Goal: Task Accomplishment & Management: Use online tool/utility

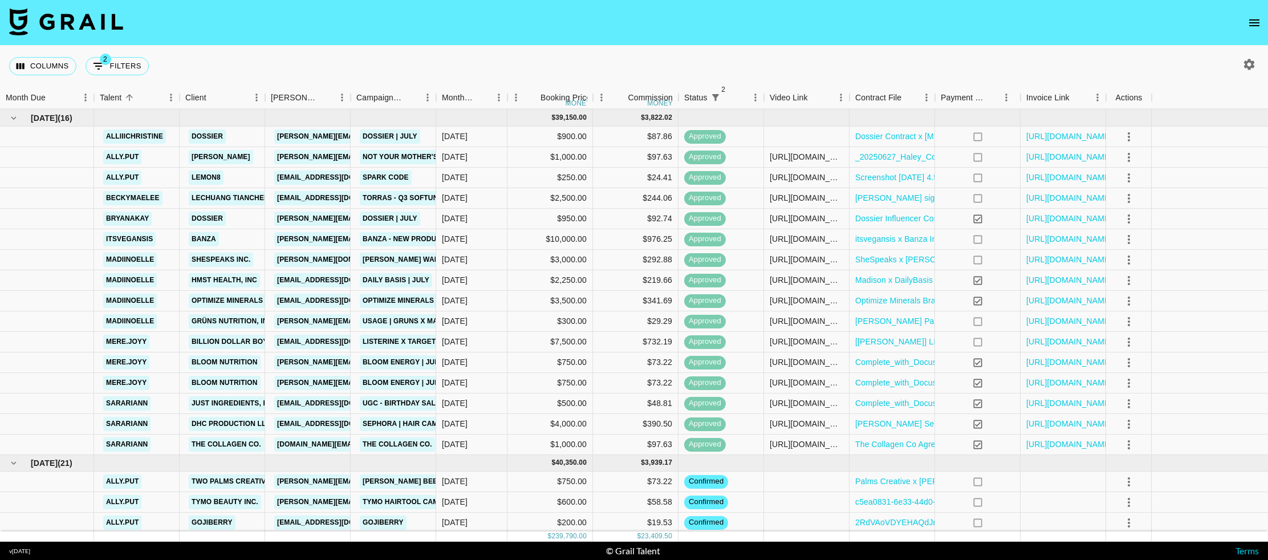
scroll to position [693, 0]
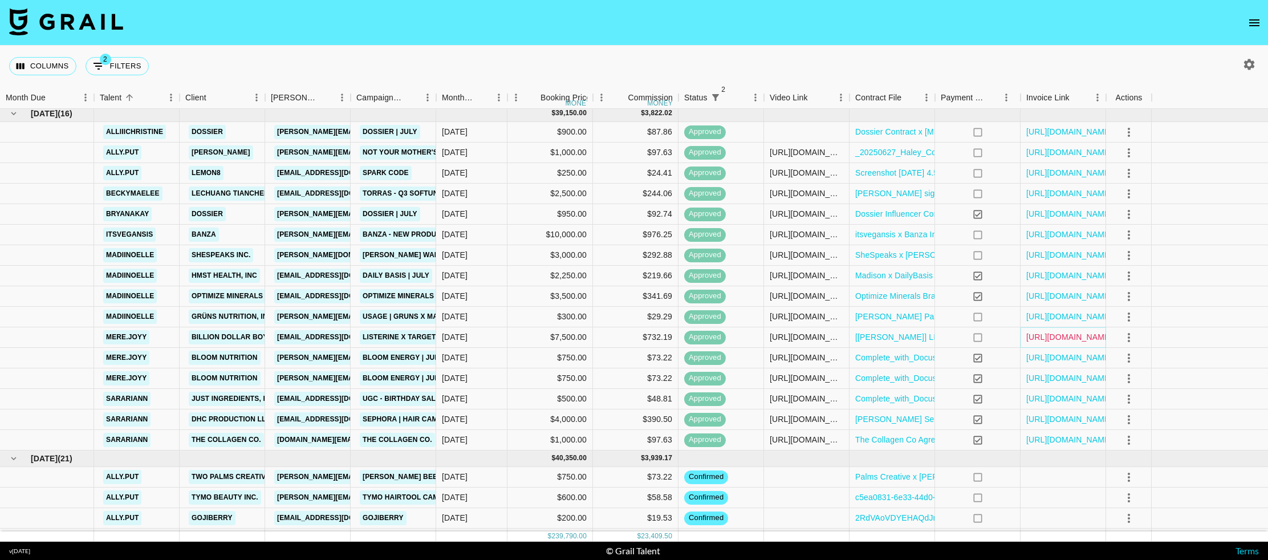
click at [1074, 339] on link "[URL][DOMAIN_NAME]" at bounding box center [1069, 336] width 86 height 11
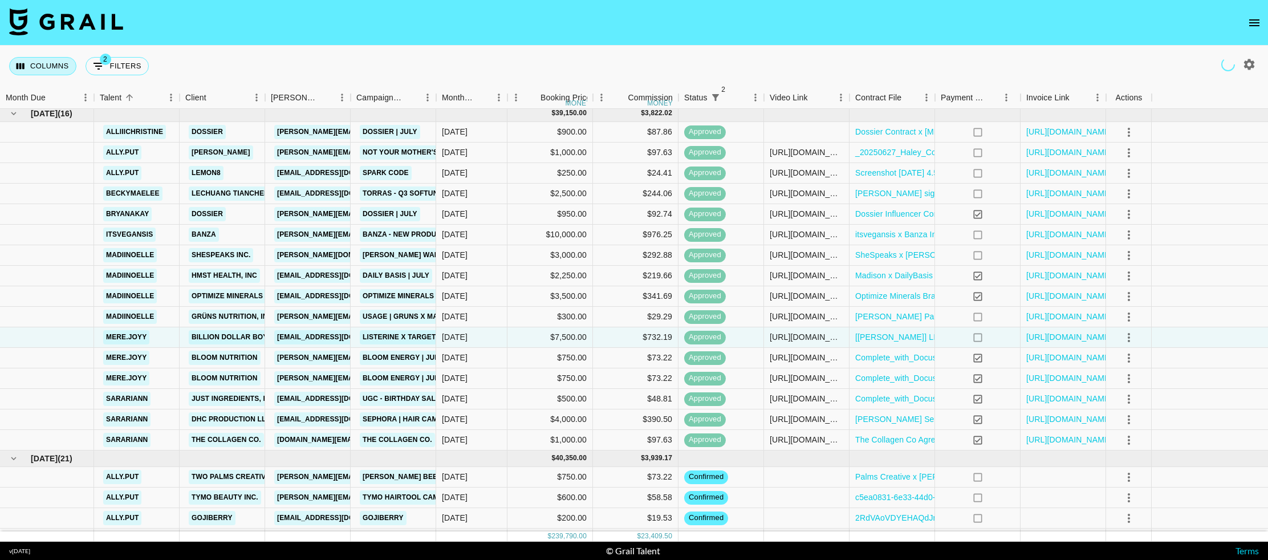
drag, startPoint x: 42, startPoint y: 65, endPoint x: 33, endPoint y: 97, distance: 33.1
click at [42, 65] on button "Columns" at bounding box center [42, 66] width 67 height 18
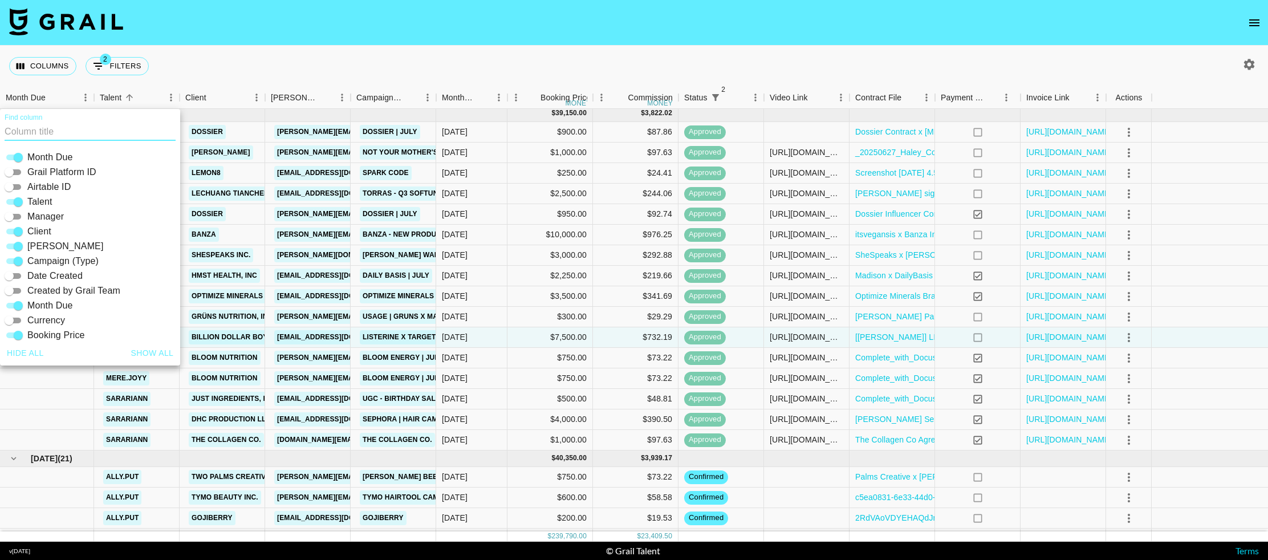
click at [17, 186] on input "Airtable ID" at bounding box center [9, 187] width 41 height 14
checkbox input "true"
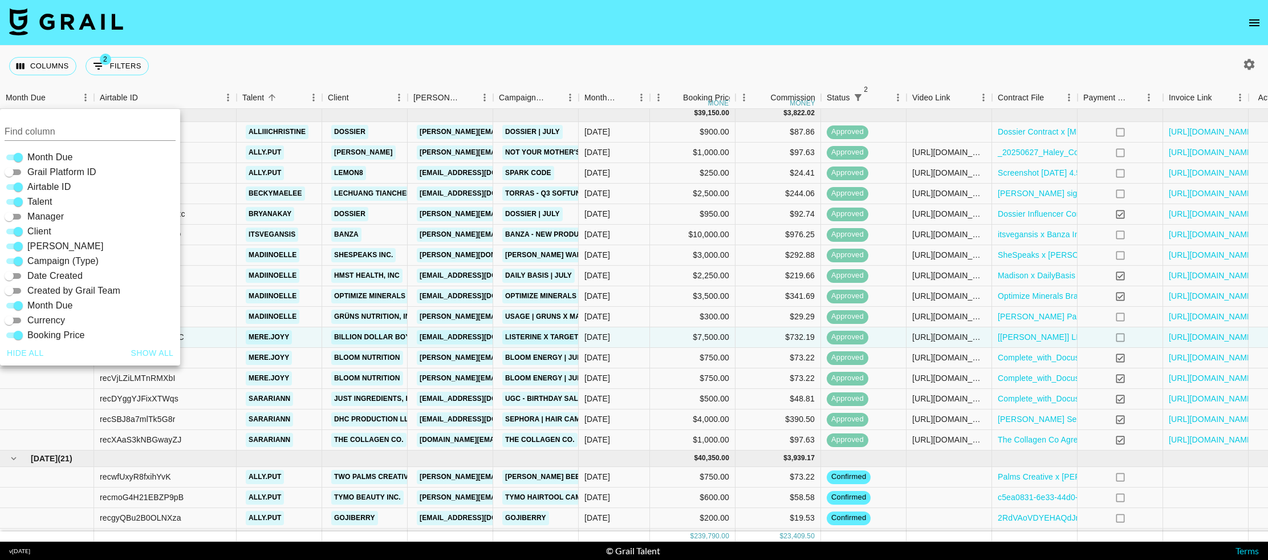
click at [374, 66] on div "Columns 2 Filters + Booking" at bounding box center [634, 66] width 1268 height 41
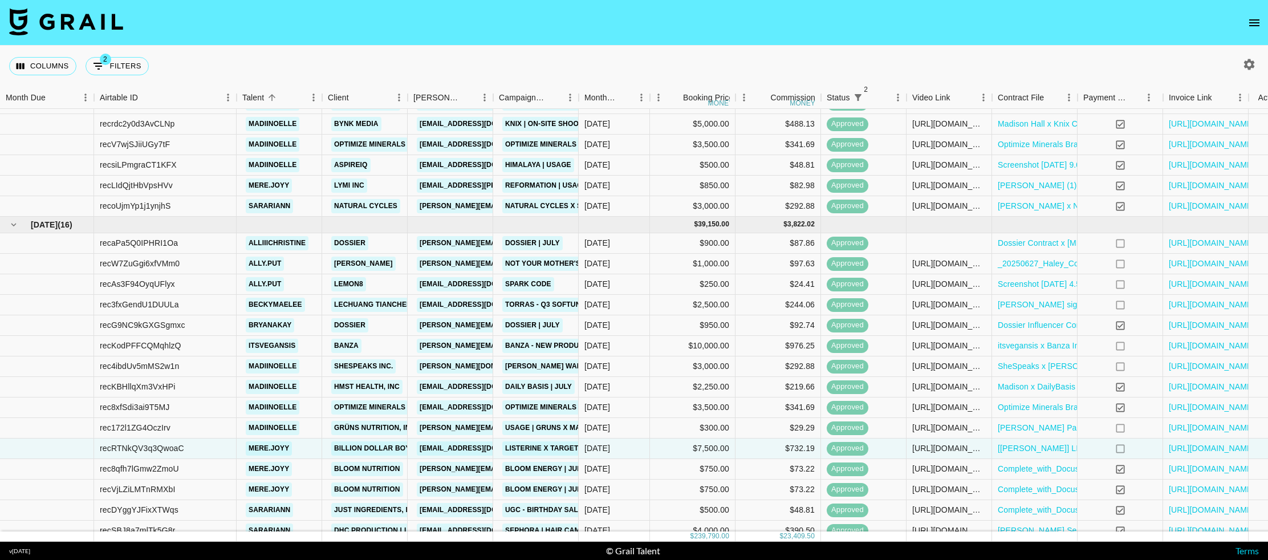
scroll to position [514, 0]
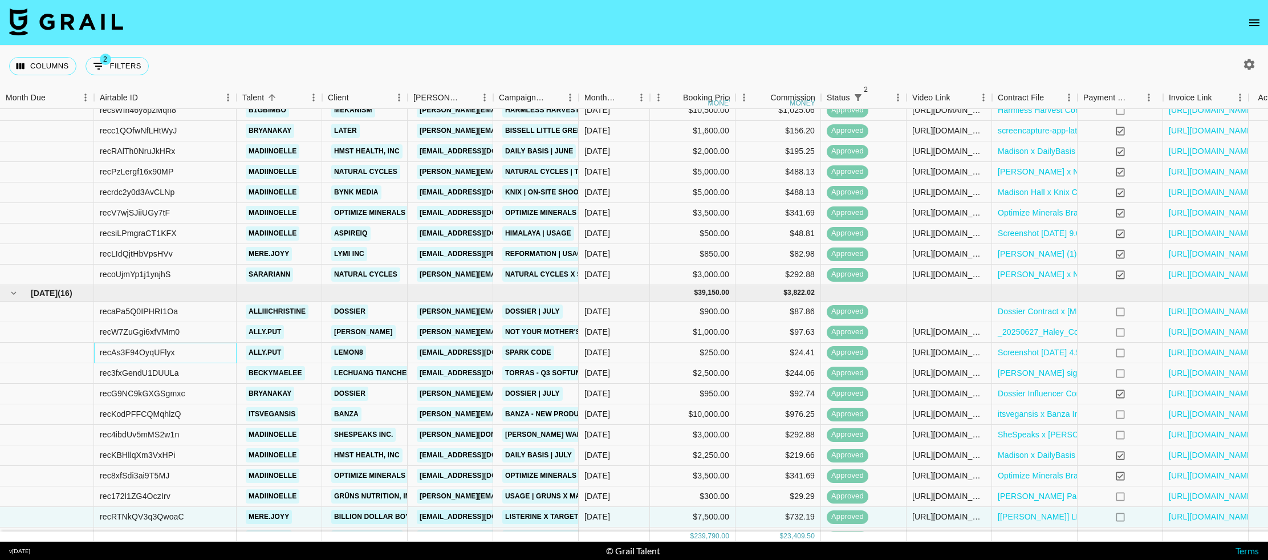
click at [159, 354] on div "recAs3F94OyqUFlyx" at bounding box center [137, 352] width 75 height 11
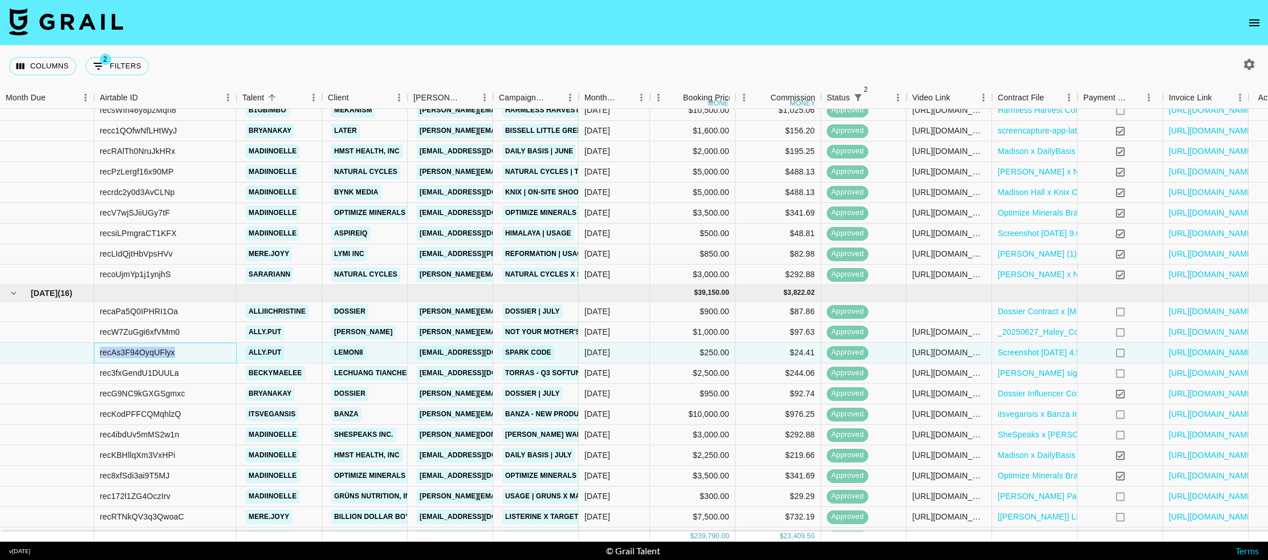
click at [159, 354] on div "recAs3F94OyqUFlyx" at bounding box center [137, 352] width 75 height 11
copy div "recAs3F94OyqUFlyx"
click at [39, 71] on button "Columns" at bounding box center [42, 66] width 67 height 18
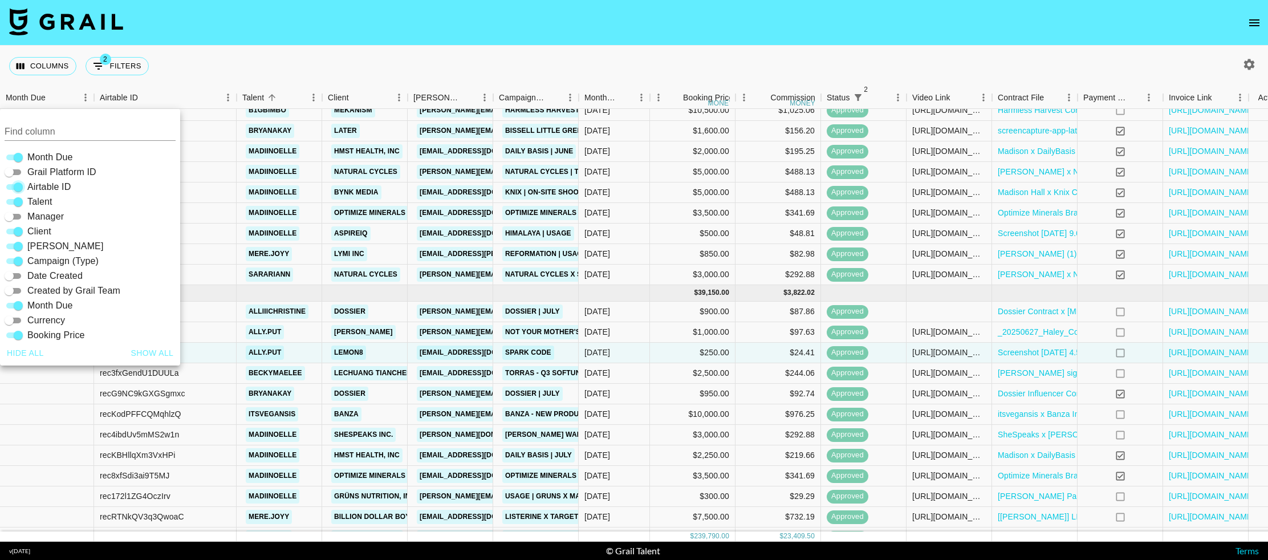
click at [17, 189] on input "Airtable ID" at bounding box center [18, 187] width 41 height 14
checkbox input "false"
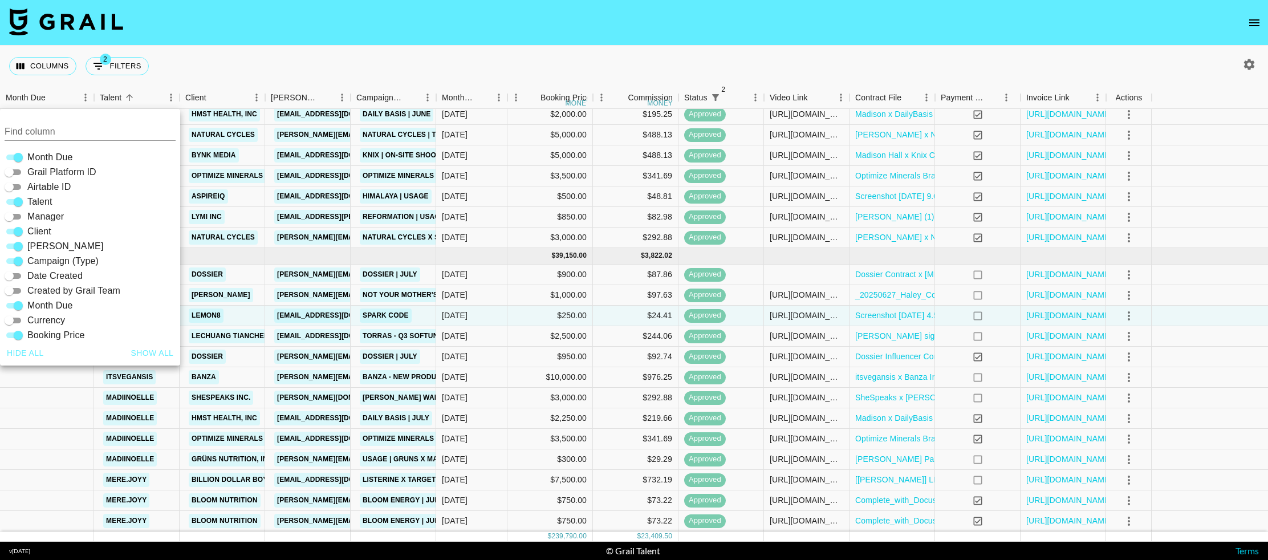
click at [230, 59] on div "Columns 2 Filters + Booking" at bounding box center [634, 66] width 1268 height 41
